Goal: Transaction & Acquisition: Purchase product/service

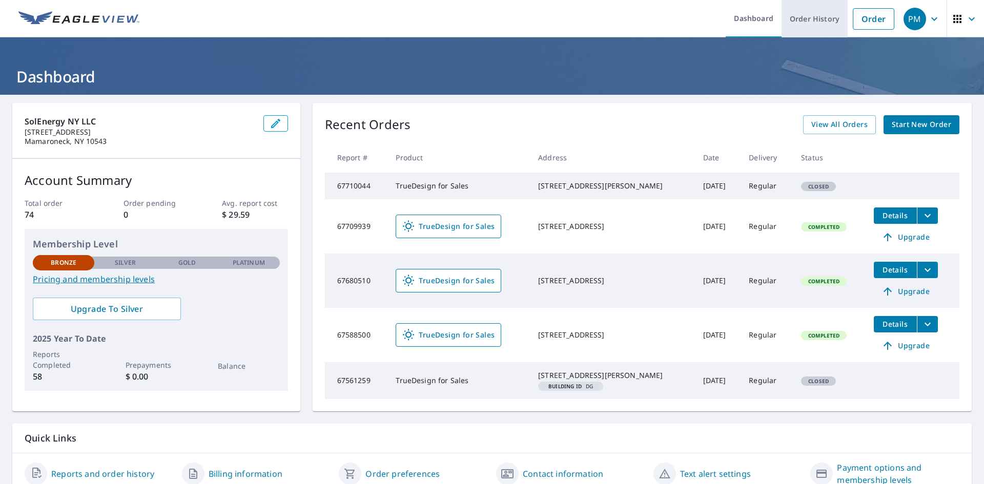
click at [800, 32] on link "Order History" at bounding box center [814, 18] width 66 height 37
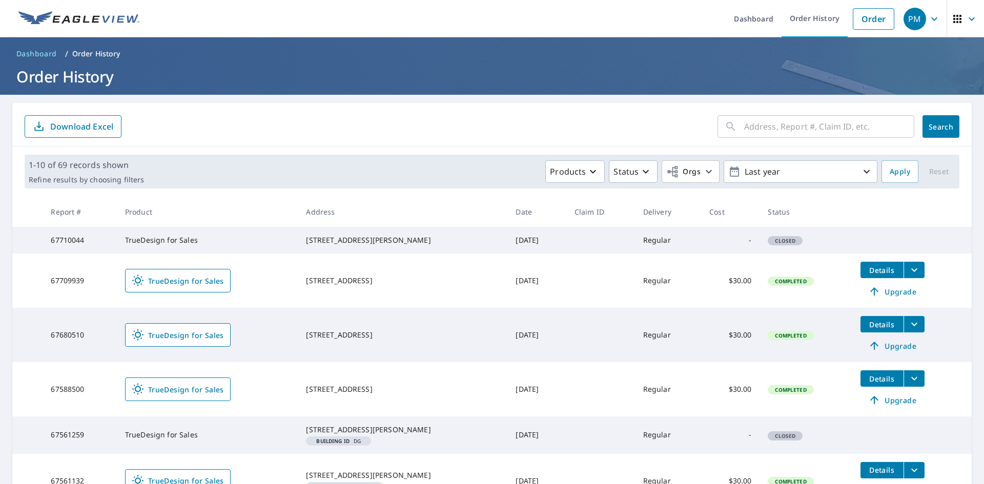
click at [773, 111] on div "​ Search Download Excel" at bounding box center [491, 125] width 959 height 44
click at [776, 126] on input "text" at bounding box center [829, 126] width 170 height 29
type input "parkview"
click button "Search" at bounding box center [940, 126] width 37 height 23
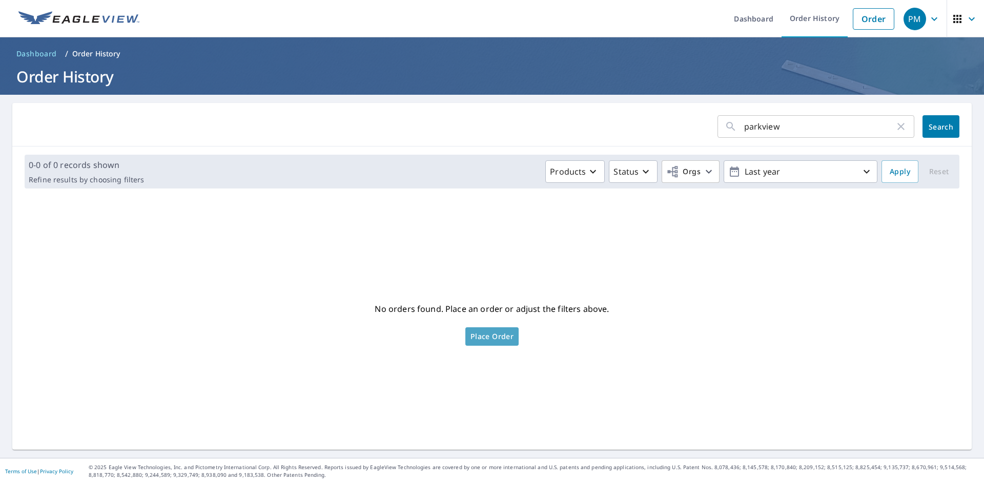
click at [478, 330] on link "Place Order" at bounding box center [491, 336] width 53 height 18
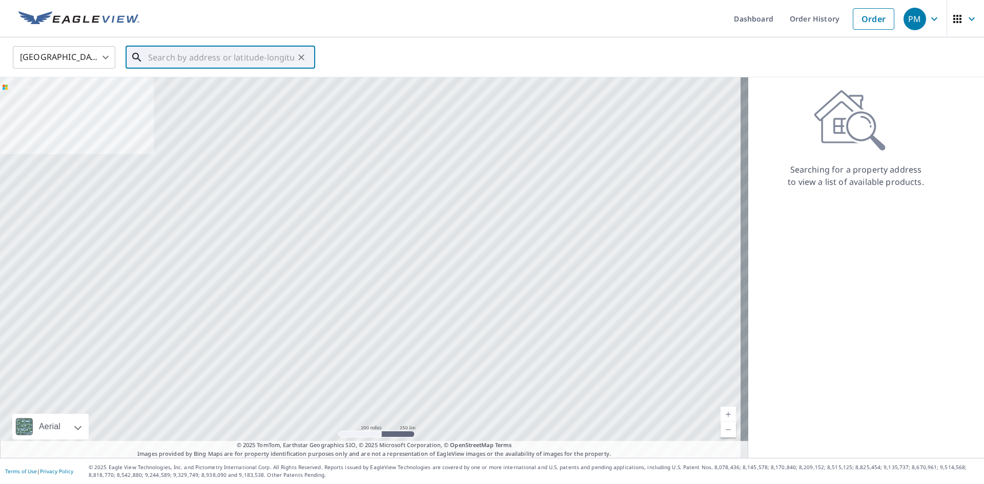
click at [228, 62] on input "text" at bounding box center [221, 57] width 146 height 29
paste input "[STREET_ADDRESS]"
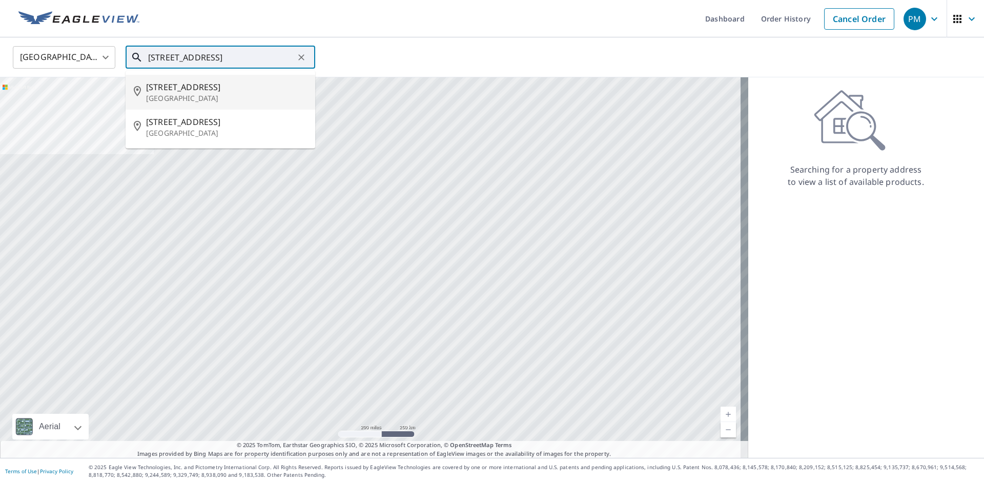
click at [268, 94] on p "[GEOGRAPHIC_DATA]" at bounding box center [226, 98] width 161 height 10
type input "[STREET_ADDRESS]"
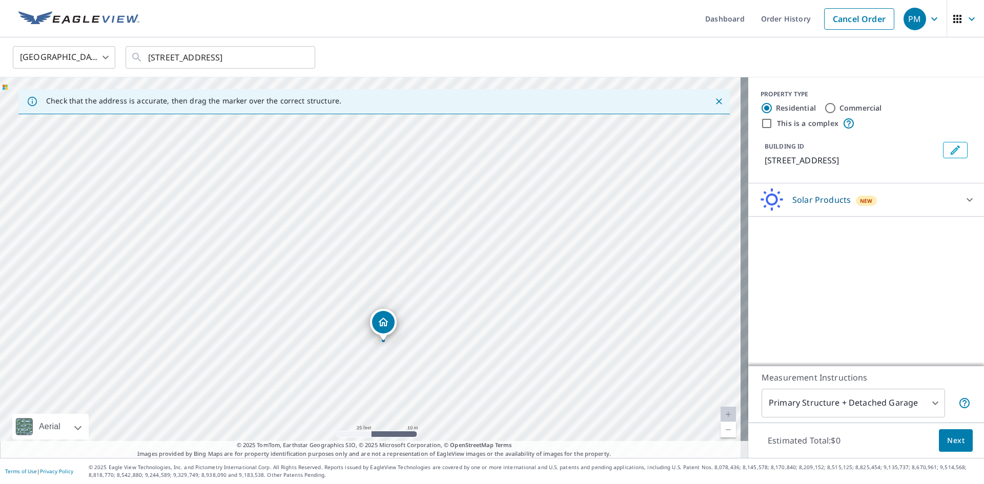
drag, startPoint x: 381, startPoint y: 294, endPoint x: 394, endPoint y: 368, distance: 75.9
click at [394, 368] on div "[STREET_ADDRESS]" at bounding box center [374, 267] width 748 height 381
drag, startPoint x: 395, startPoint y: 330, endPoint x: 388, endPoint y: 206, distance: 124.2
click at [394, 345] on div "[STREET_ADDRESS]" at bounding box center [374, 267] width 748 height 381
click at [369, 394] on div "[STREET_ADDRESS]" at bounding box center [374, 267] width 748 height 381
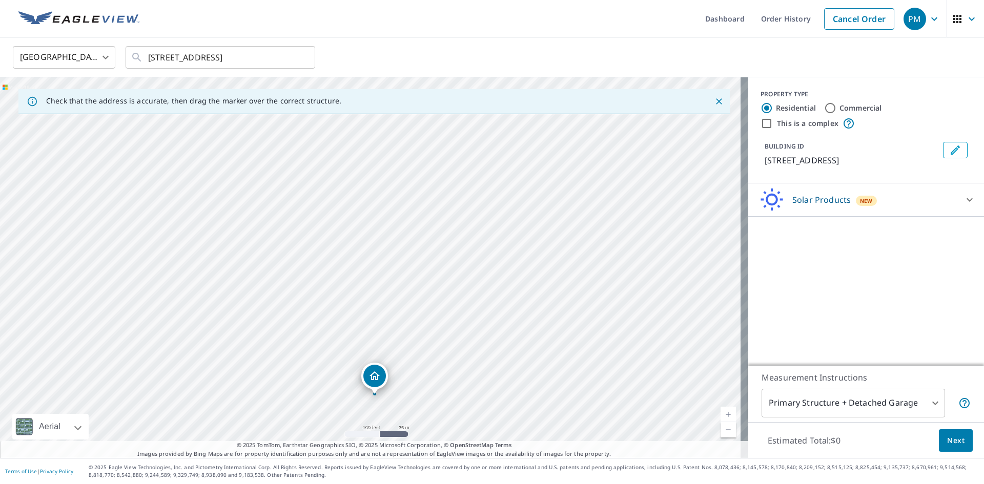
drag, startPoint x: 372, startPoint y: 256, endPoint x: 376, endPoint y: 378, distance: 122.0
click at [965, 206] on div at bounding box center [969, 200] width 25 height 25
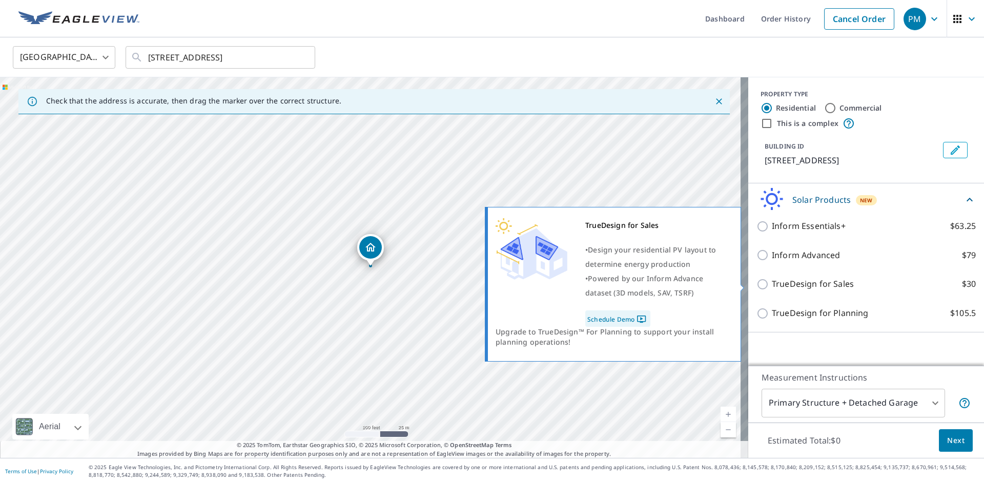
click at [863, 284] on label "TrueDesign for Sales $30" at bounding box center [874, 284] width 204 height 13
click at [772, 284] on input "TrueDesign for Sales $30" at bounding box center [763, 284] width 15 height 12
checkbox input "true"
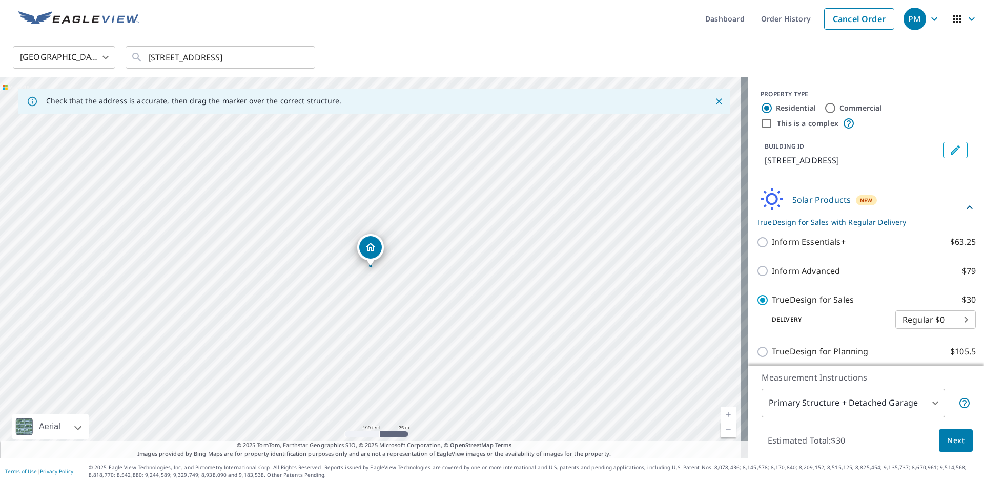
click at [939, 443] on button "Next" at bounding box center [956, 440] width 34 height 23
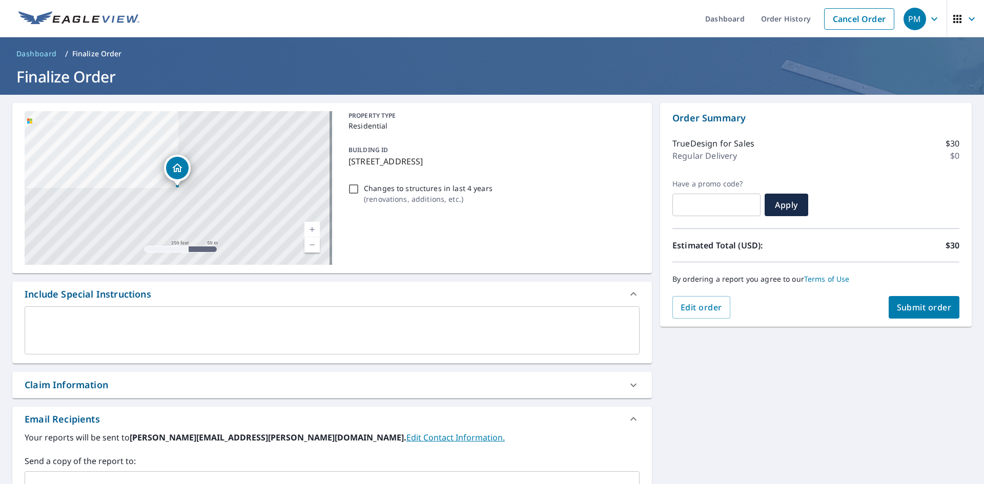
click at [899, 306] on span "Submit order" at bounding box center [924, 307] width 55 height 11
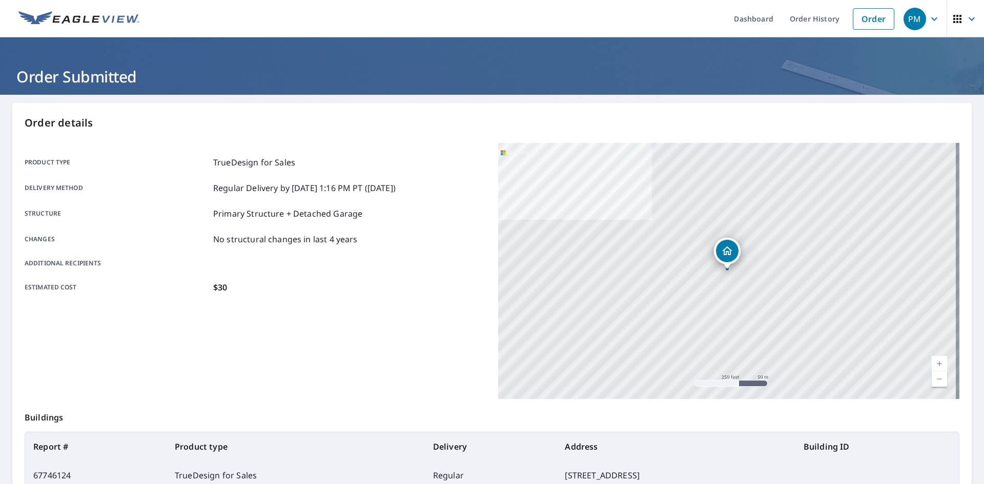
click at [644, 94] on header "Order Submitted" at bounding box center [492, 65] width 984 height 57
click at [763, 8] on link "Dashboard" at bounding box center [754, 18] width 56 height 37
